Goal: Check status

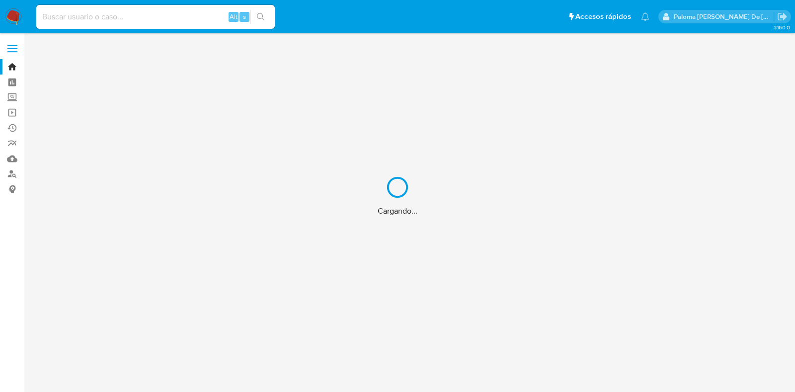
click at [106, 12] on div "Cargando..." at bounding box center [397, 196] width 795 height 392
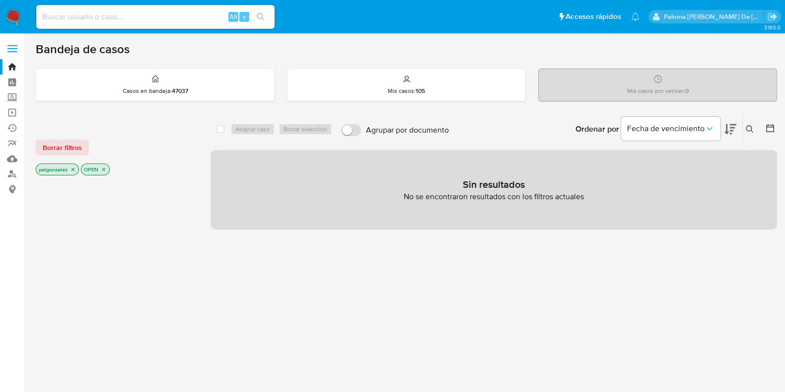
click at [89, 17] on input at bounding box center [155, 16] width 238 height 13
paste input "2685113790"
type input "2685113790"
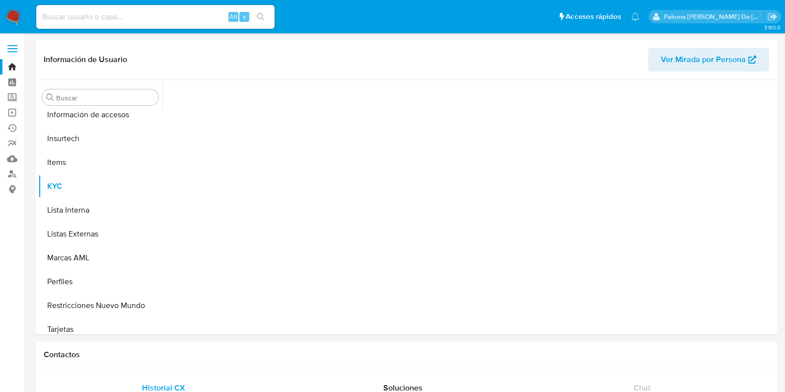
scroll to position [419, 0]
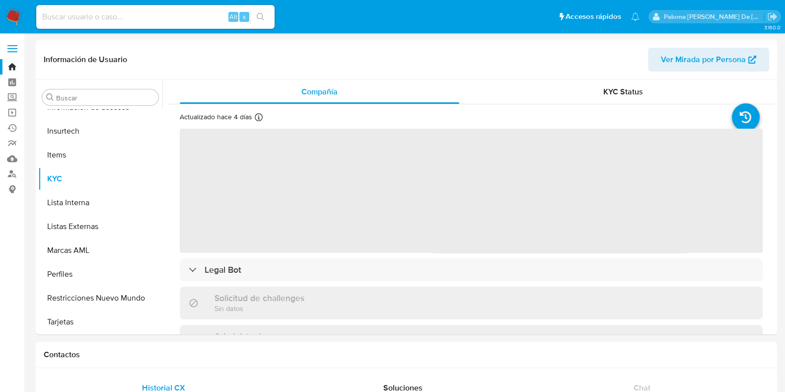
select select "10"
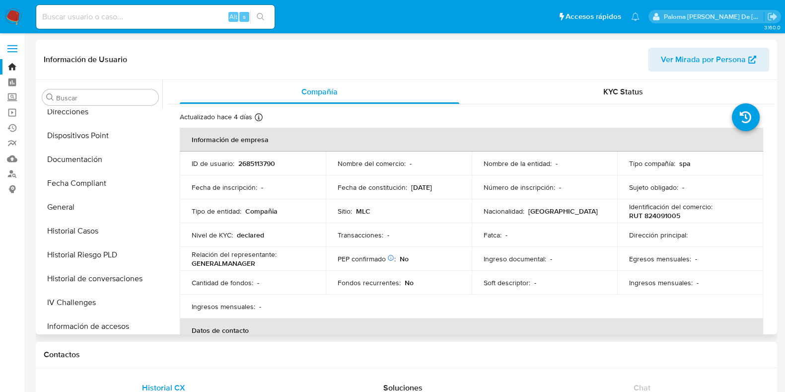
scroll to position [47, 0]
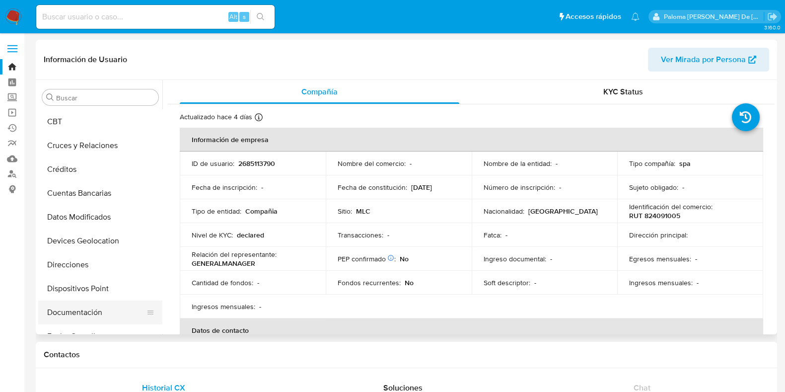
click at [90, 306] on button "Documentación" at bounding box center [96, 312] width 116 height 24
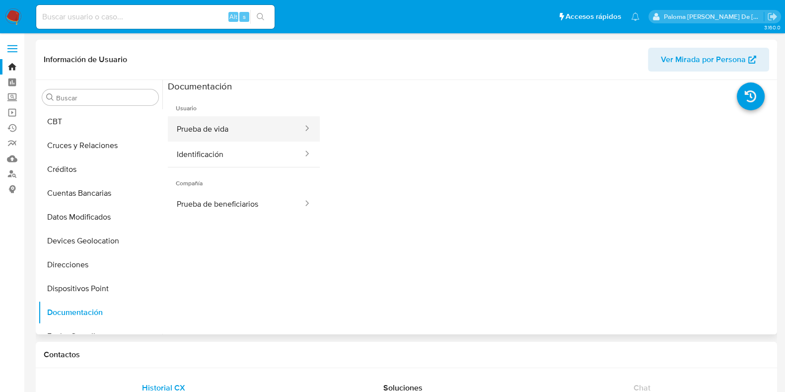
click at [231, 129] on button "Prueba de vida" at bounding box center [236, 128] width 136 height 25
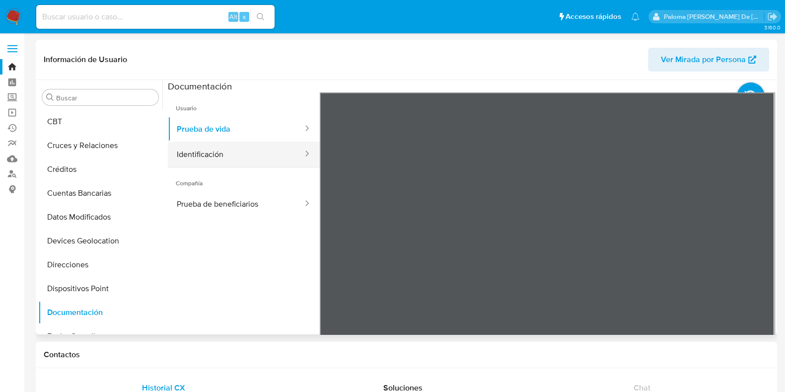
click at [228, 145] on button "Identificación" at bounding box center [236, 154] width 136 height 25
